Goal: Navigation & Orientation: Find specific page/section

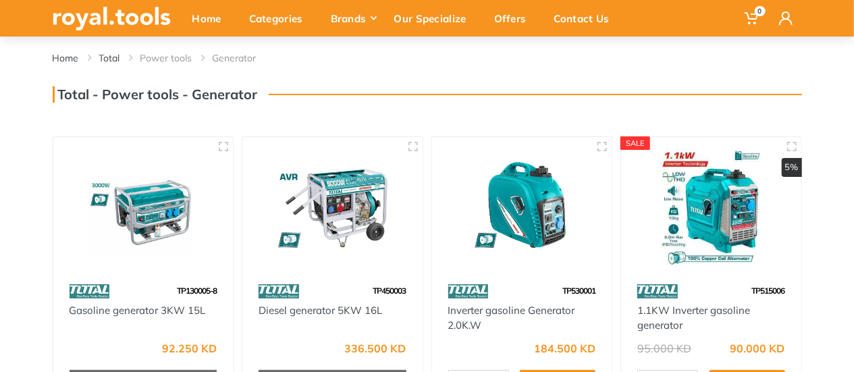
scroll to position [67, 0]
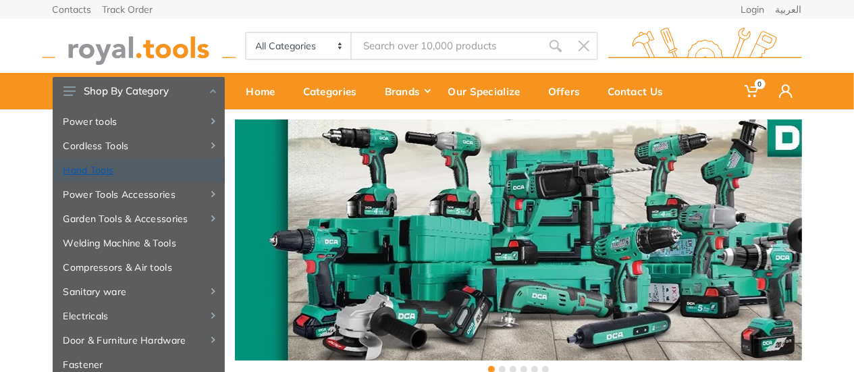
click at [86, 167] on link "Hand Tools" at bounding box center [139, 170] width 172 height 24
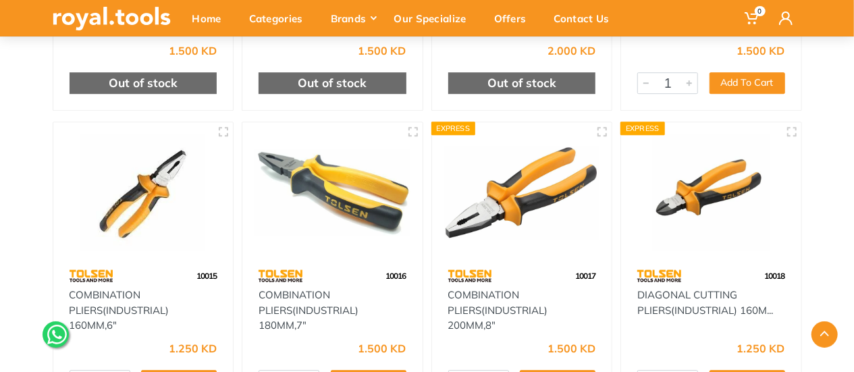
scroll to position [4522, 0]
